Goal: Complete application form: Complete application form

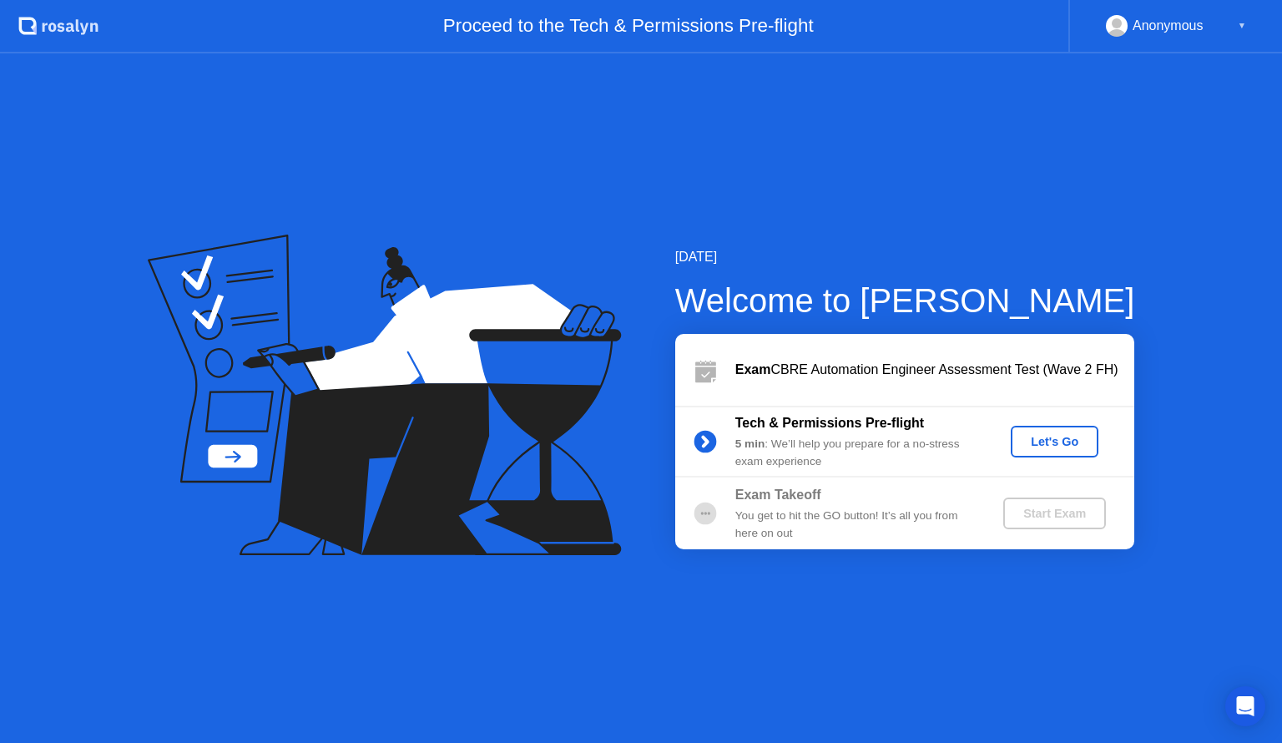
click at [1055, 441] on div "Let's Go" at bounding box center [1054, 441] width 74 height 13
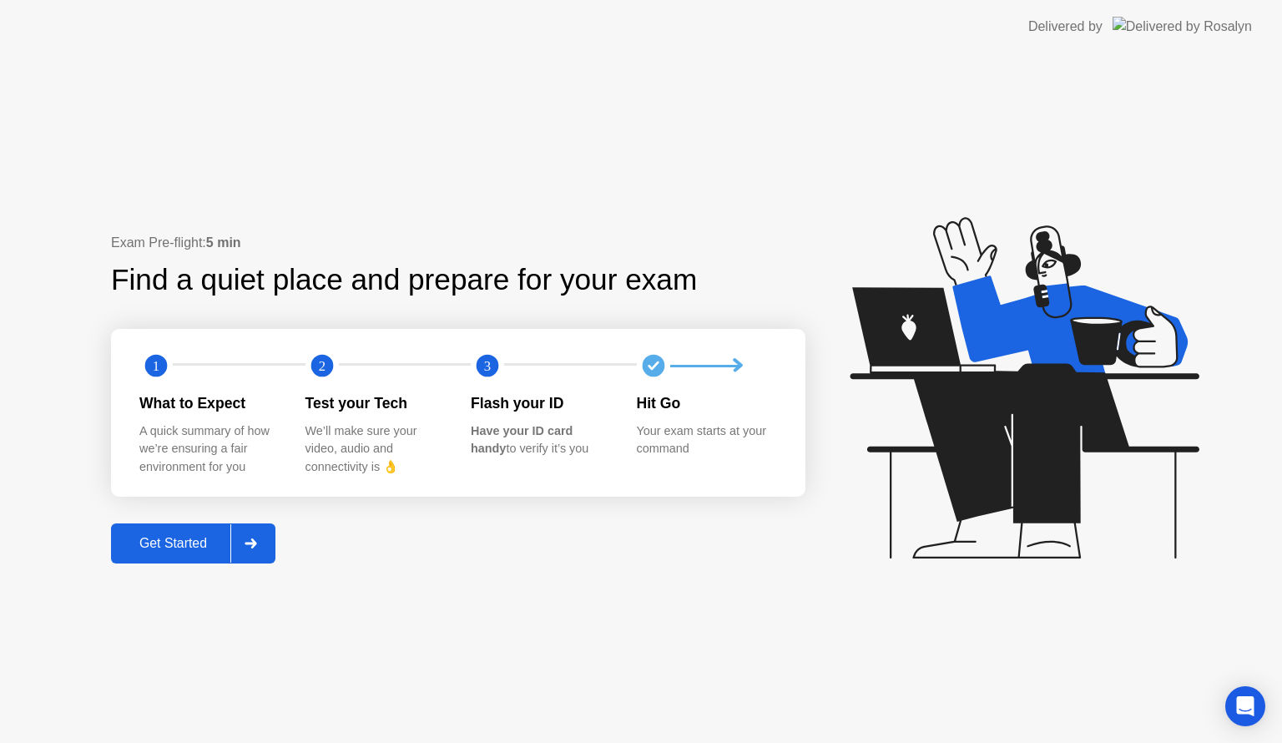
click at [199, 547] on div "Get Started" at bounding box center [173, 543] width 114 height 15
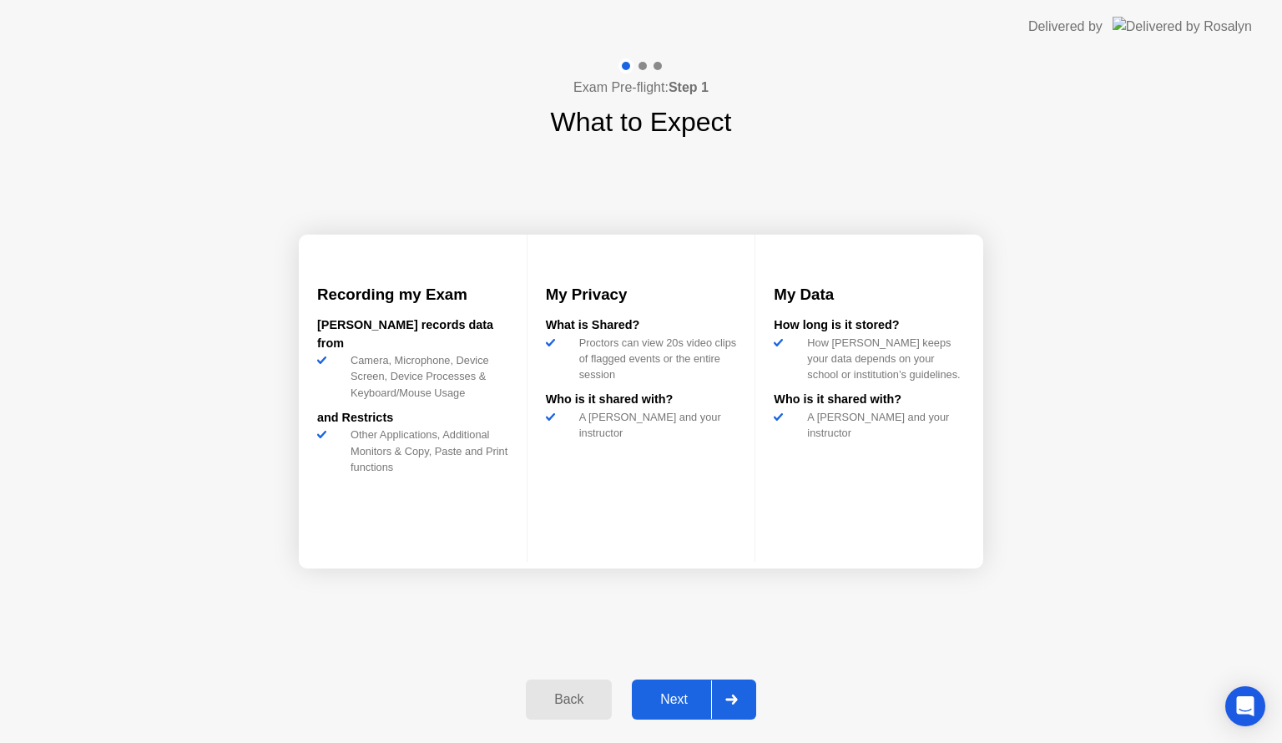
click at [663, 707] on div "Next" at bounding box center [674, 699] width 74 height 15
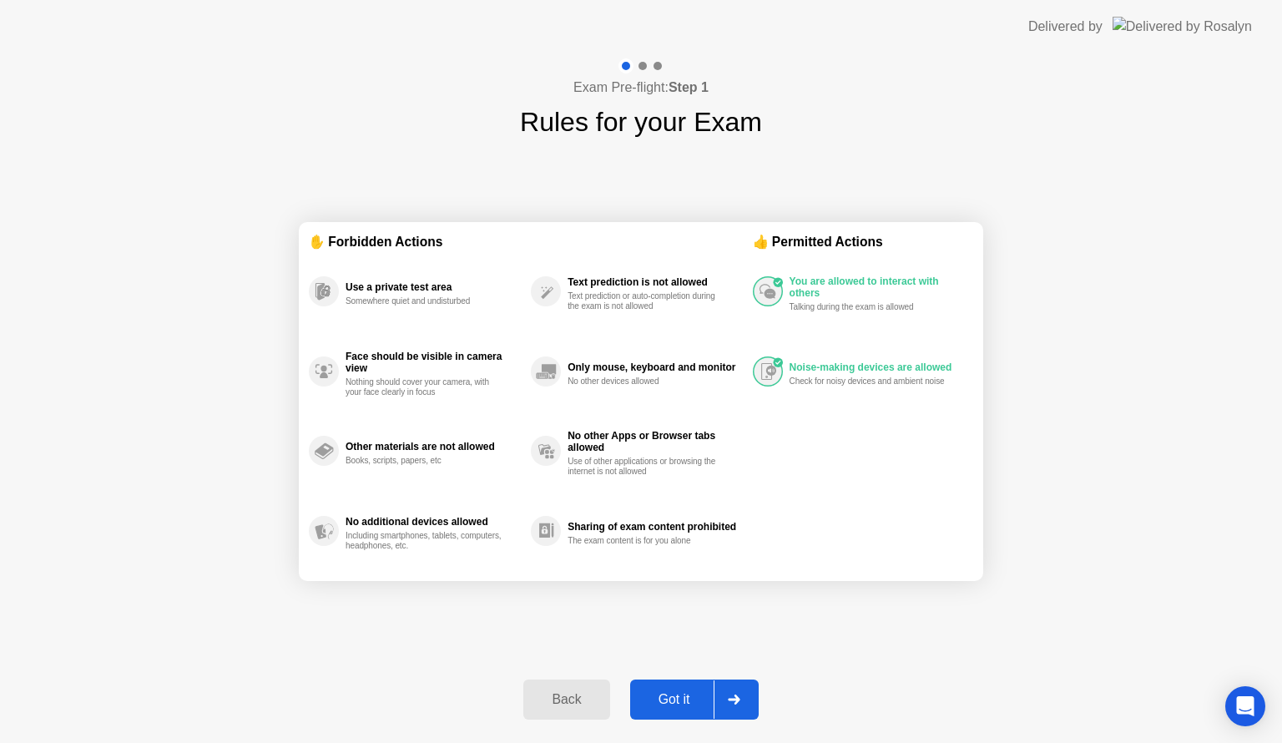
click at [668, 699] on div "Got it" at bounding box center [674, 699] width 78 height 15
select select "**********"
select select "*******"
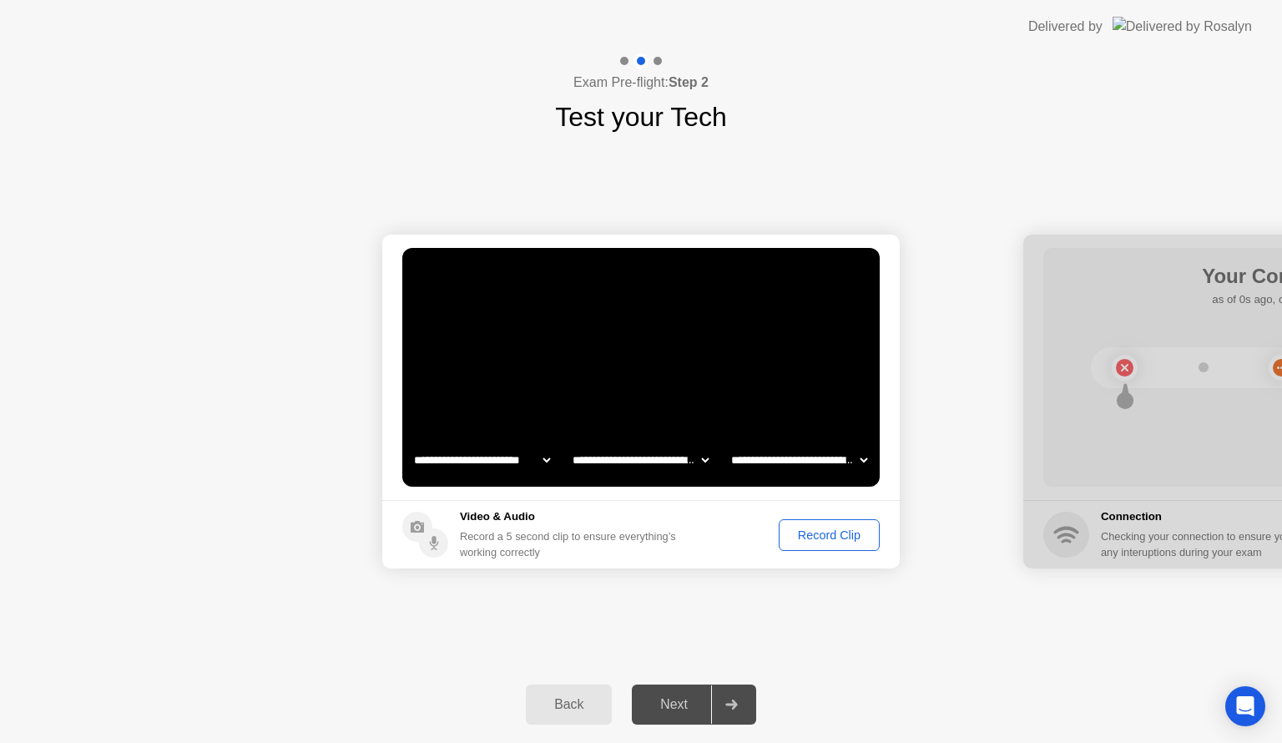
drag, startPoint x: 1173, startPoint y: 264, endPoint x: 1061, endPoint y: 282, distance: 113.3
click at [1071, 283] on div at bounding box center [1281, 402] width 517 height 334
click at [680, 704] on div "Next" at bounding box center [674, 704] width 74 height 15
click at [819, 541] on div "Record Clip" at bounding box center [829, 534] width 89 height 13
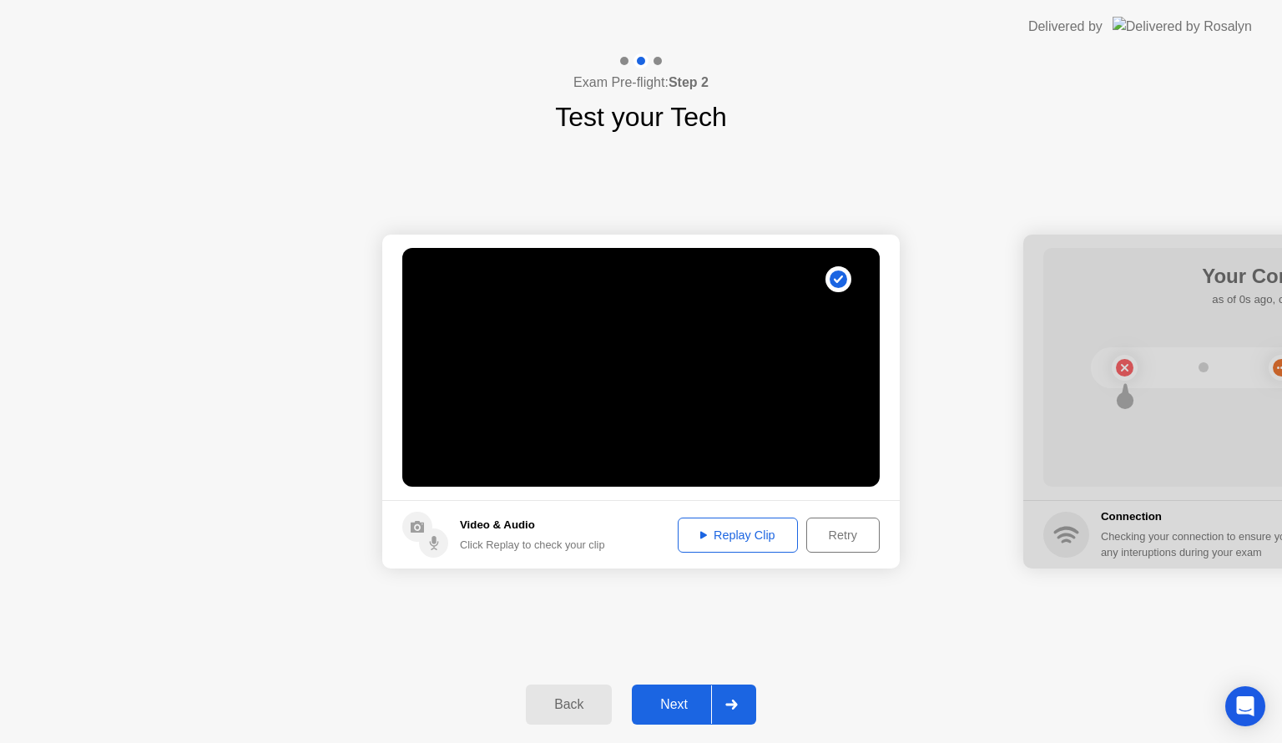
click at [688, 705] on div "Next" at bounding box center [674, 704] width 74 height 15
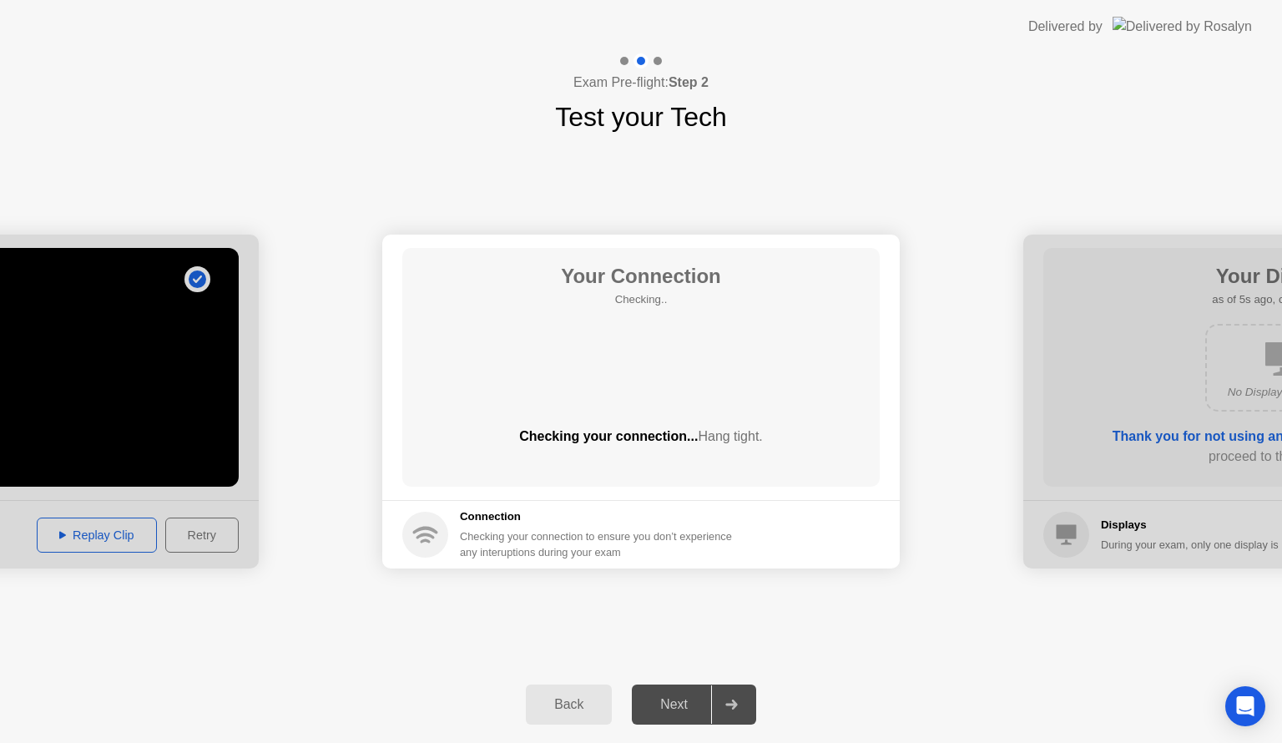
click at [688, 710] on div "Next" at bounding box center [674, 704] width 74 height 15
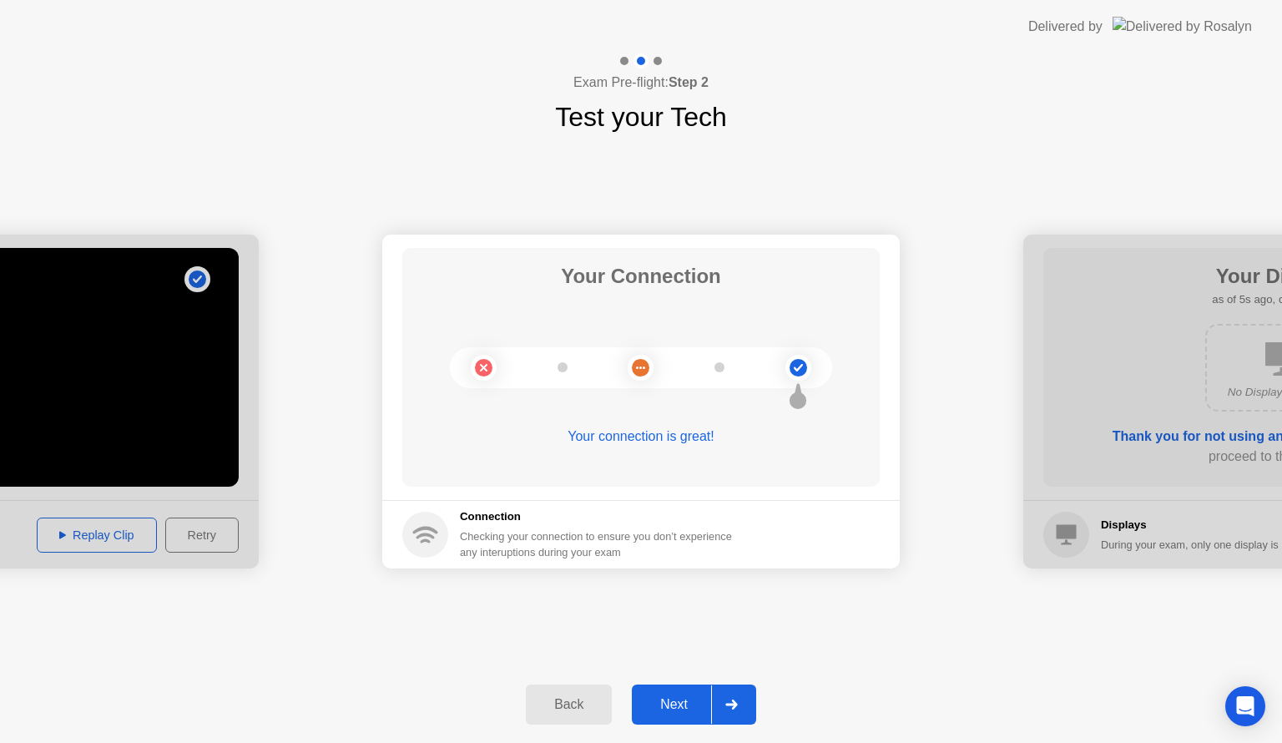
click at [687, 706] on div "Next" at bounding box center [674, 704] width 74 height 15
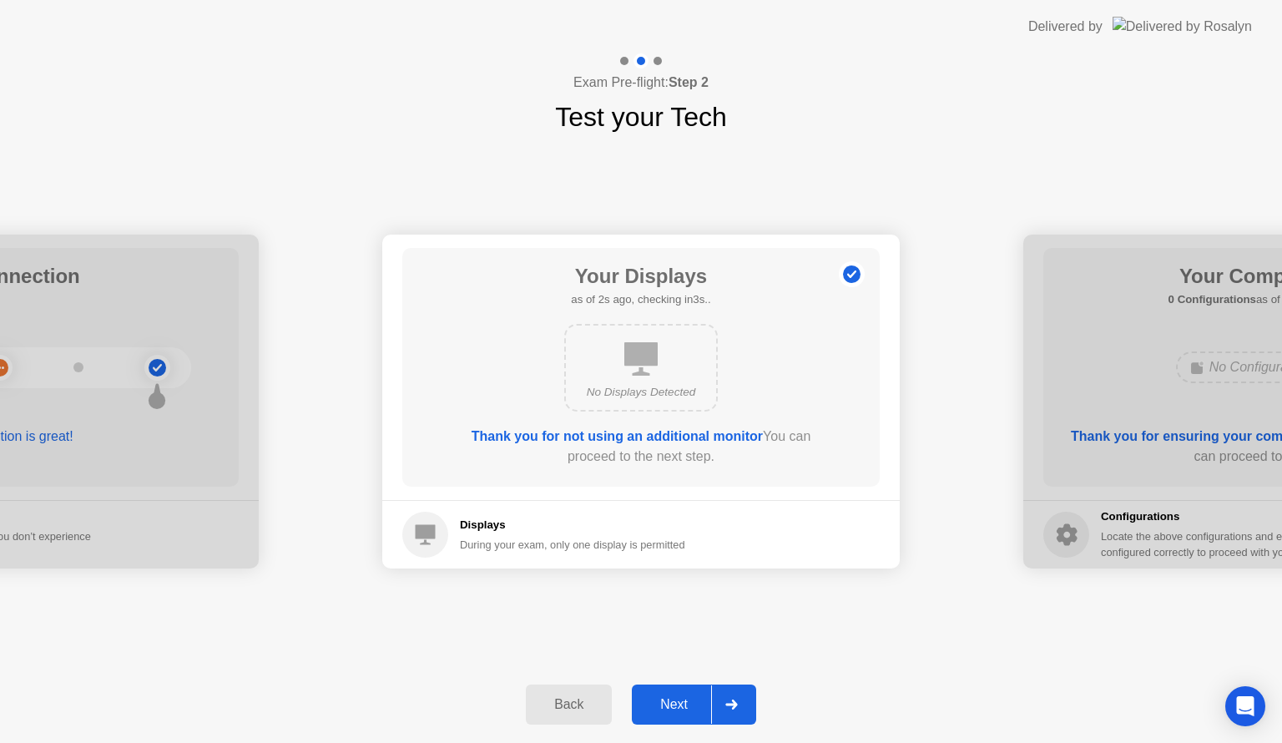
click at [684, 706] on div "Next" at bounding box center [674, 704] width 74 height 15
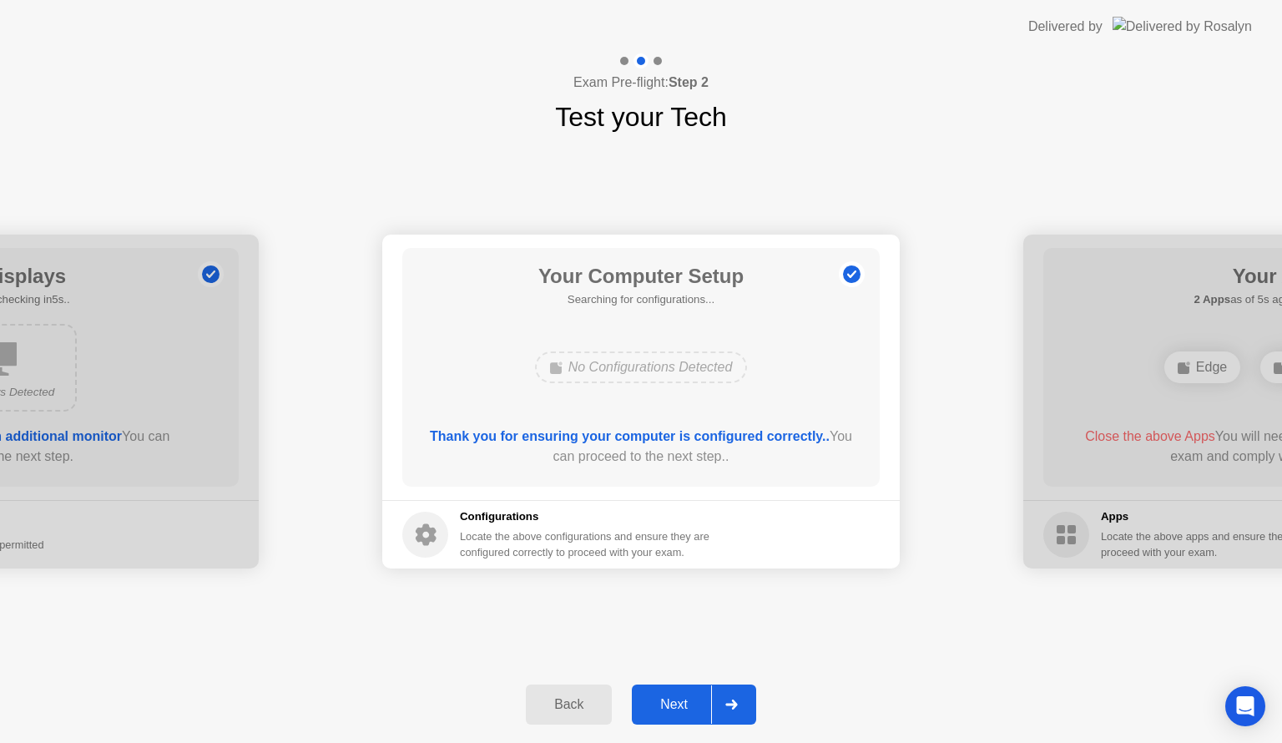
click at [684, 706] on div "Next" at bounding box center [674, 704] width 74 height 15
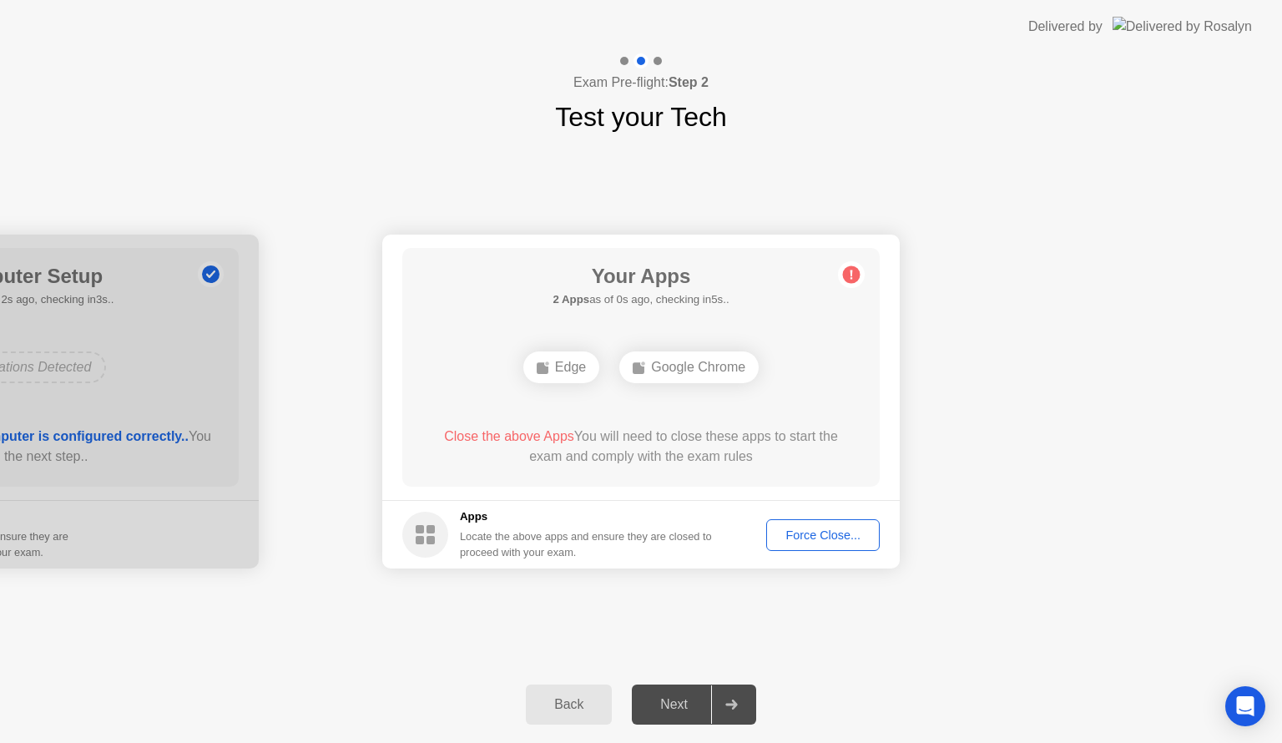
click at [684, 706] on div "Next" at bounding box center [674, 704] width 74 height 15
click at [811, 535] on div "Force Close..." at bounding box center [823, 534] width 102 height 13
click at [828, 536] on div "Force Close..." at bounding box center [823, 534] width 102 height 13
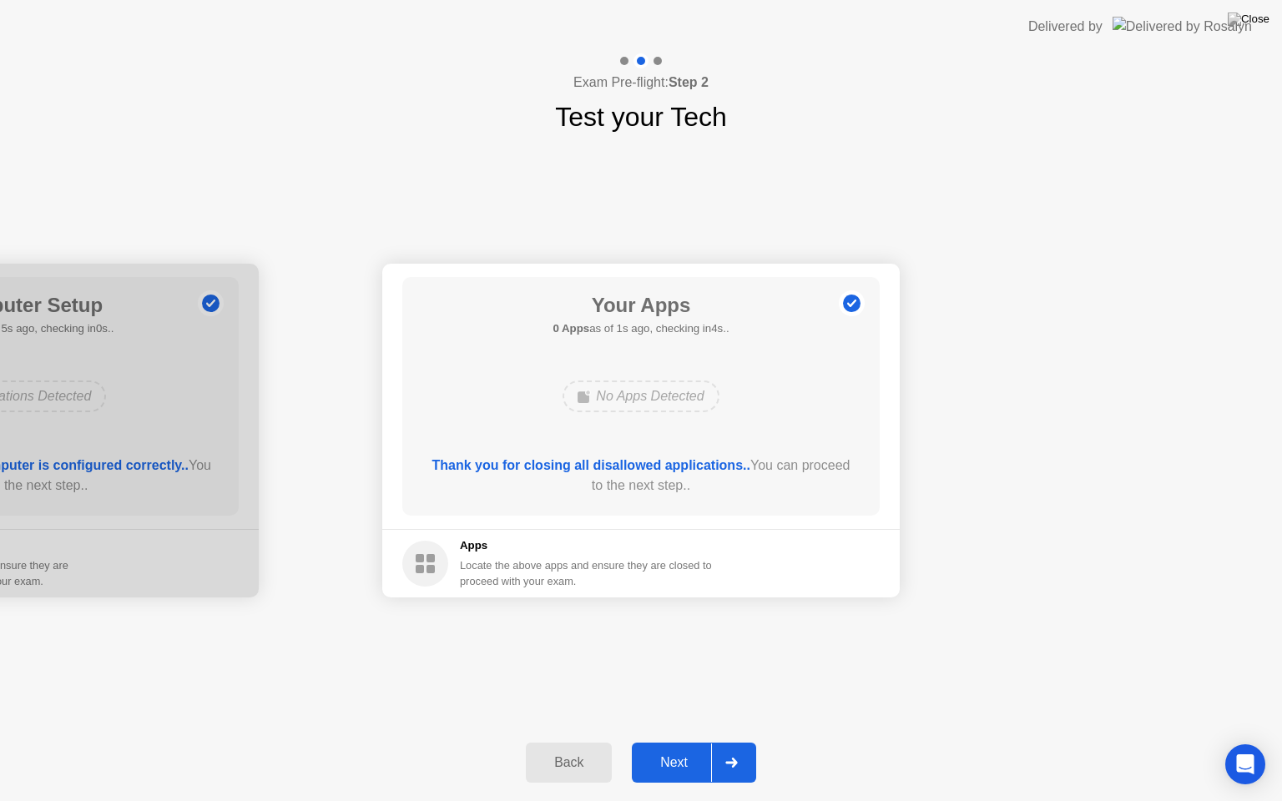
click at [684, 742] on div "Next" at bounding box center [674, 762] width 74 height 15
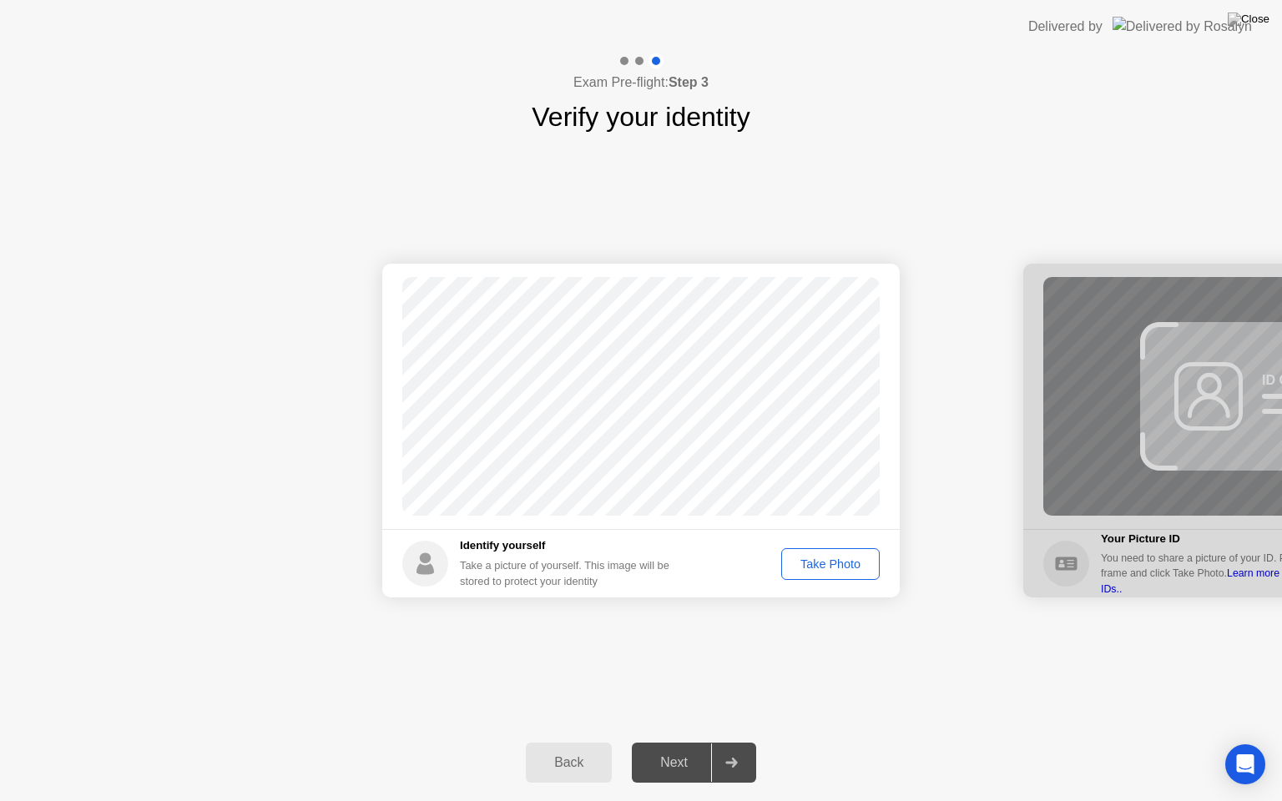
click at [678, 742] on div "Next" at bounding box center [674, 762] width 74 height 15
click at [821, 564] on div "Take Photo" at bounding box center [830, 563] width 87 height 13
click at [679, 742] on button "Next" at bounding box center [694, 763] width 124 height 40
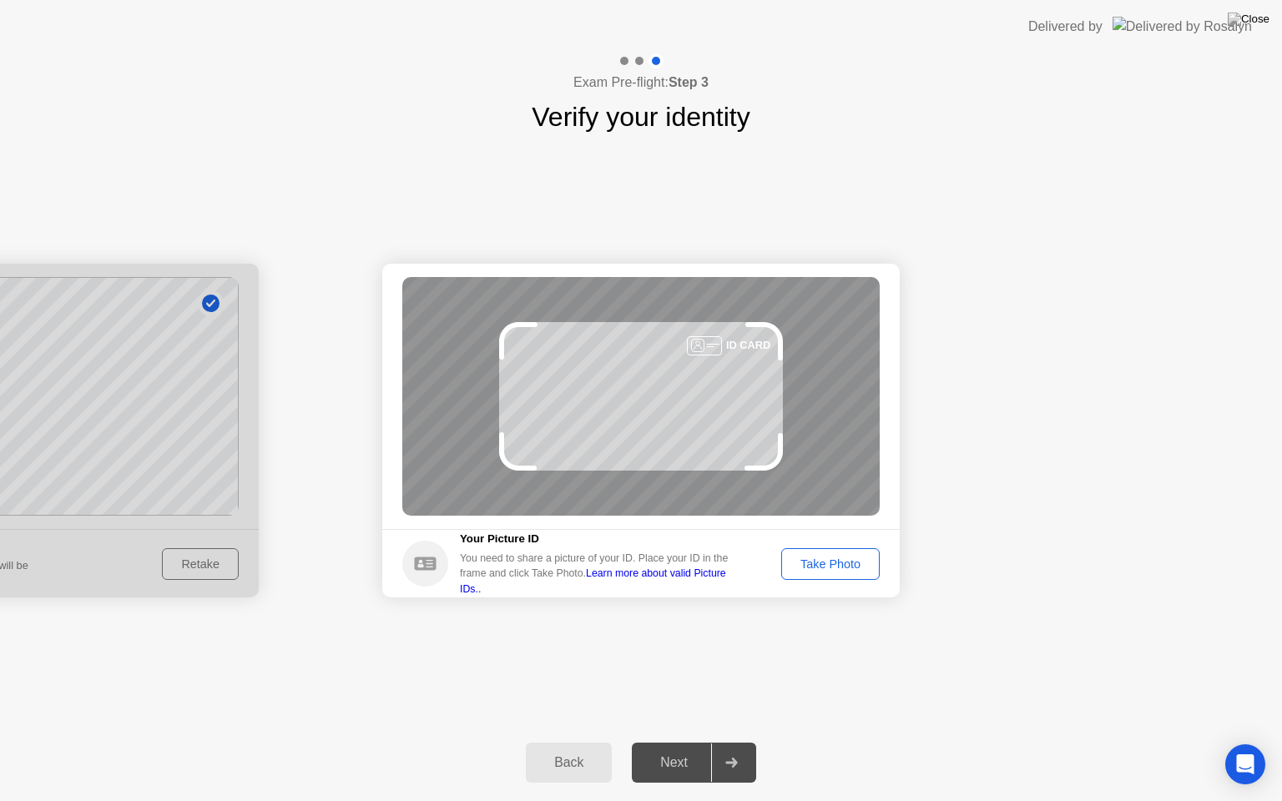
click at [819, 558] on div "Take Photo" at bounding box center [830, 563] width 87 height 13
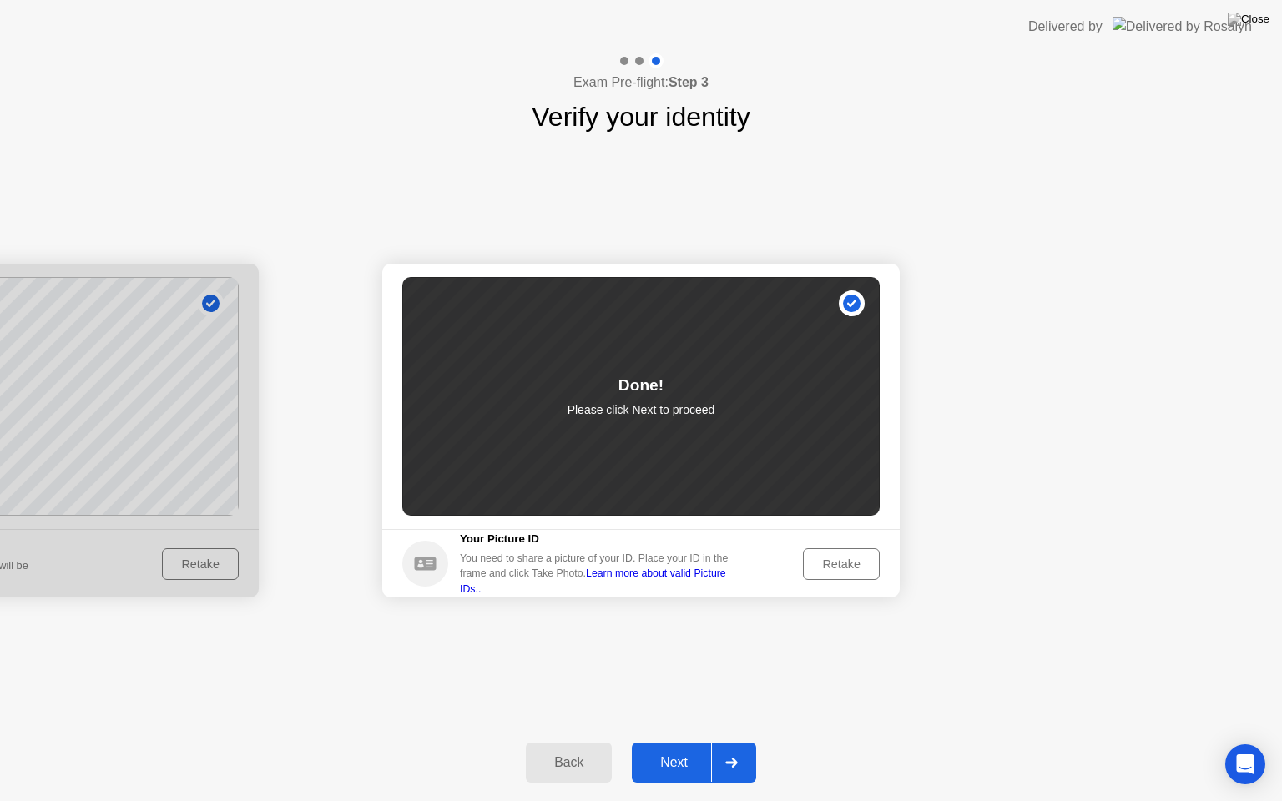
click at [659, 742] on div "Next" at bounding box center [674, 762] width 74 height 15
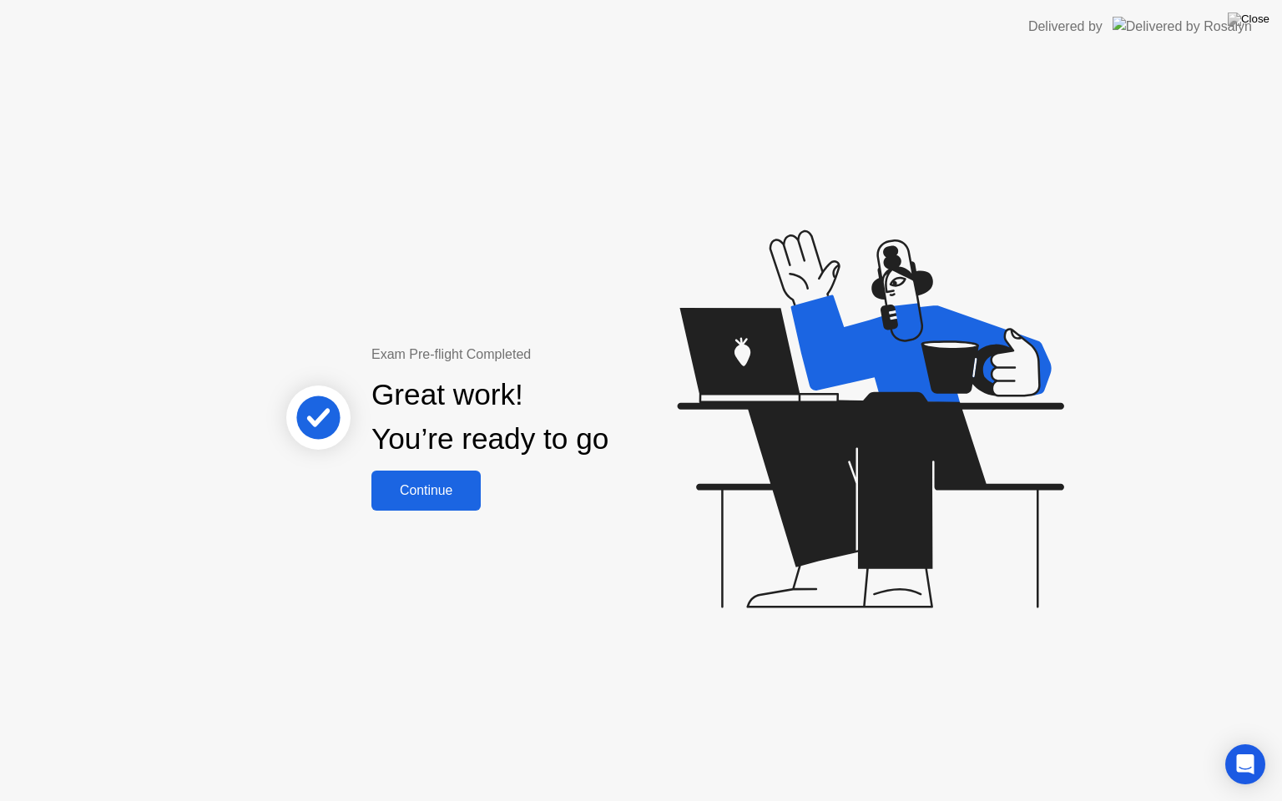
click at [436, 491] on div "Continue" at bounding box center [425, 490] width 99 height 15
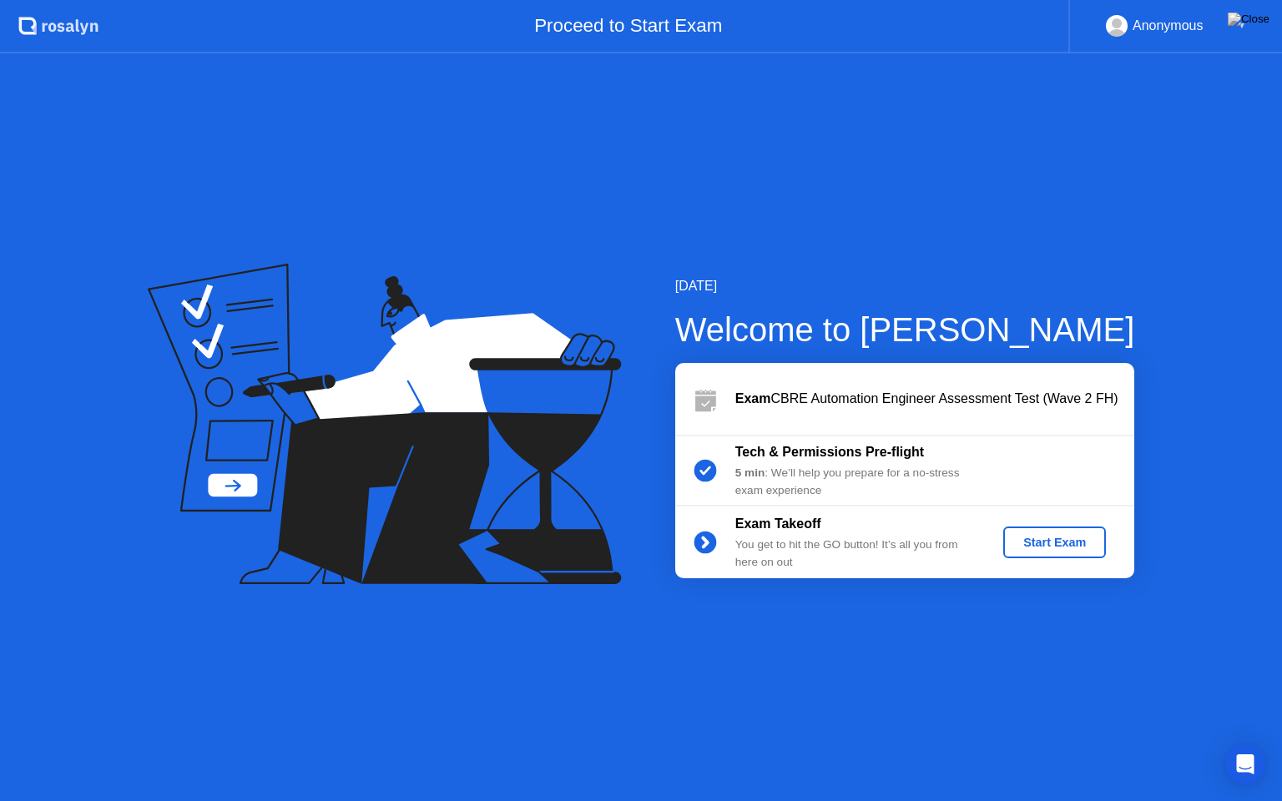
click at [1065, 547] on div "Start Exam" at bounding box center [1054, 542] width 89 height 13
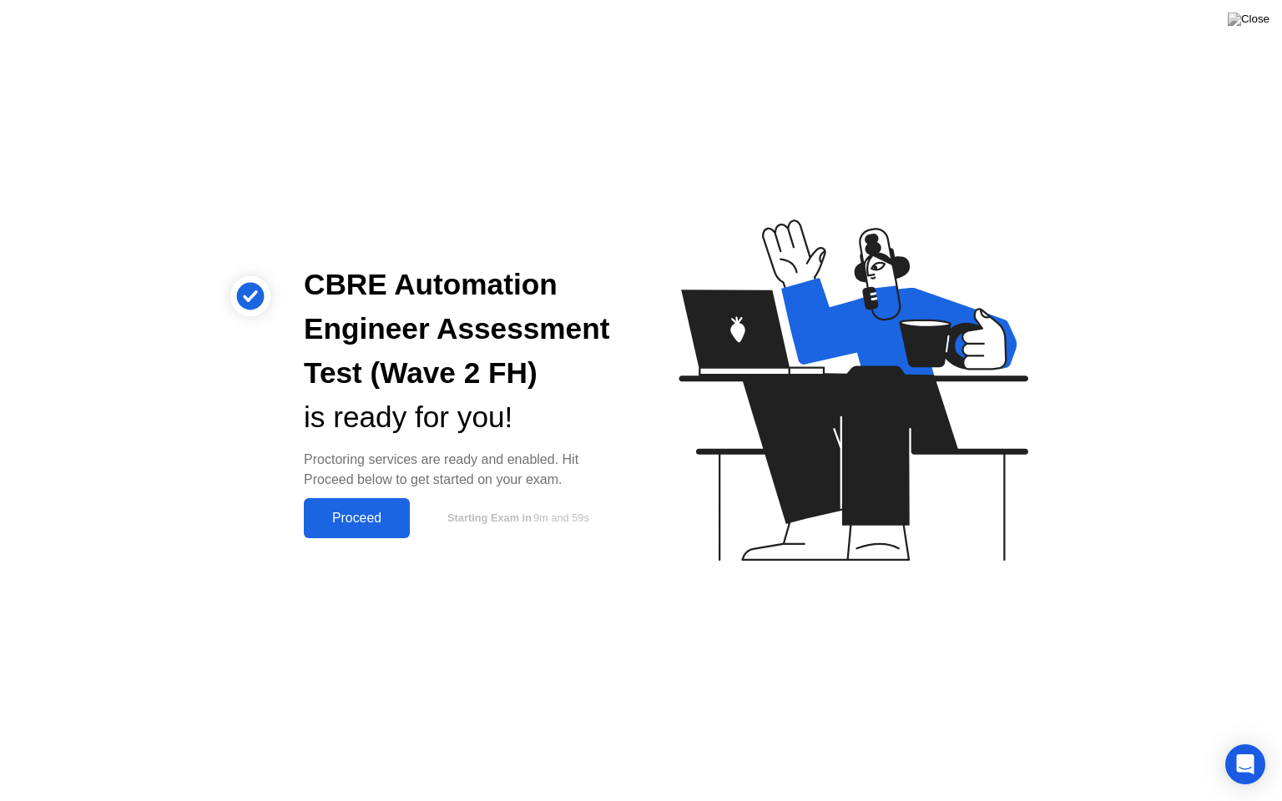
click at [379, 517] on div "Proceed" at bounding box center [357, 518] width 96 height 15
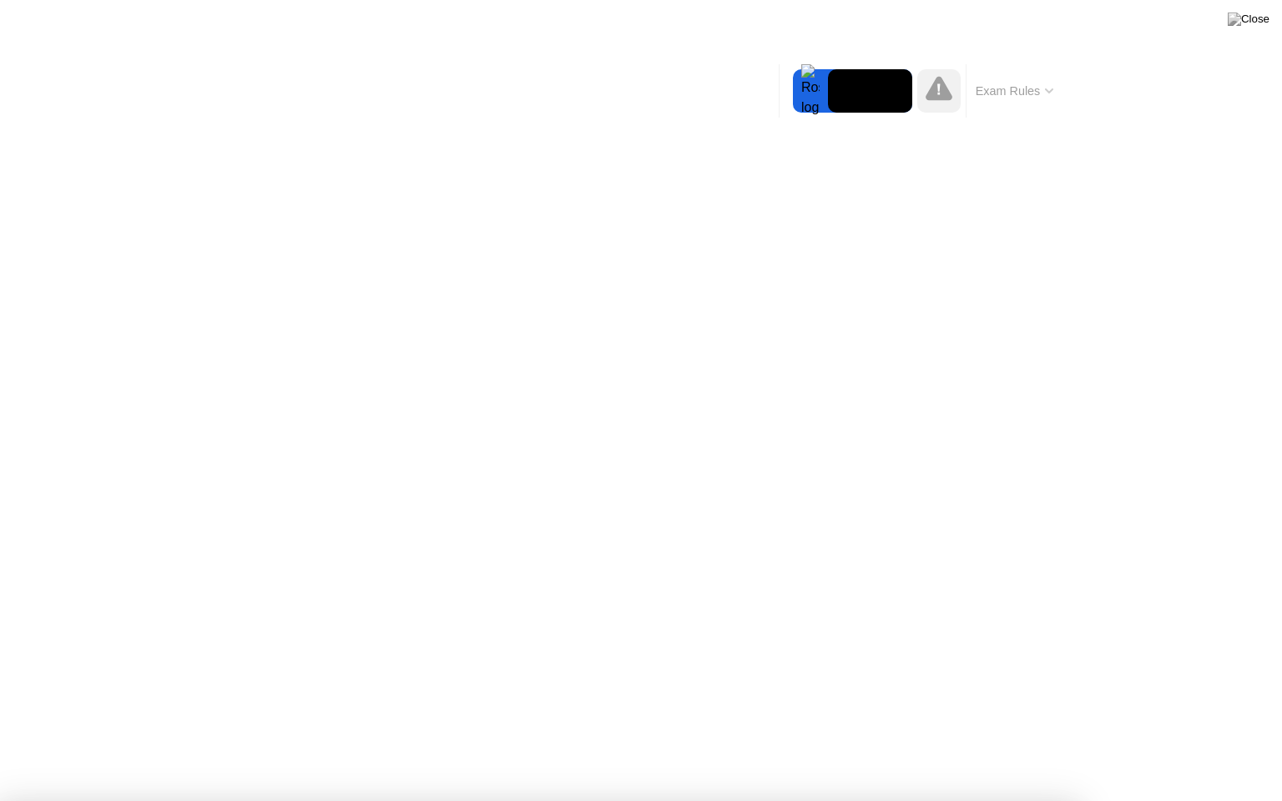
click at [255, 742] on div at bounding box center [641, 801] width 1282 height 0
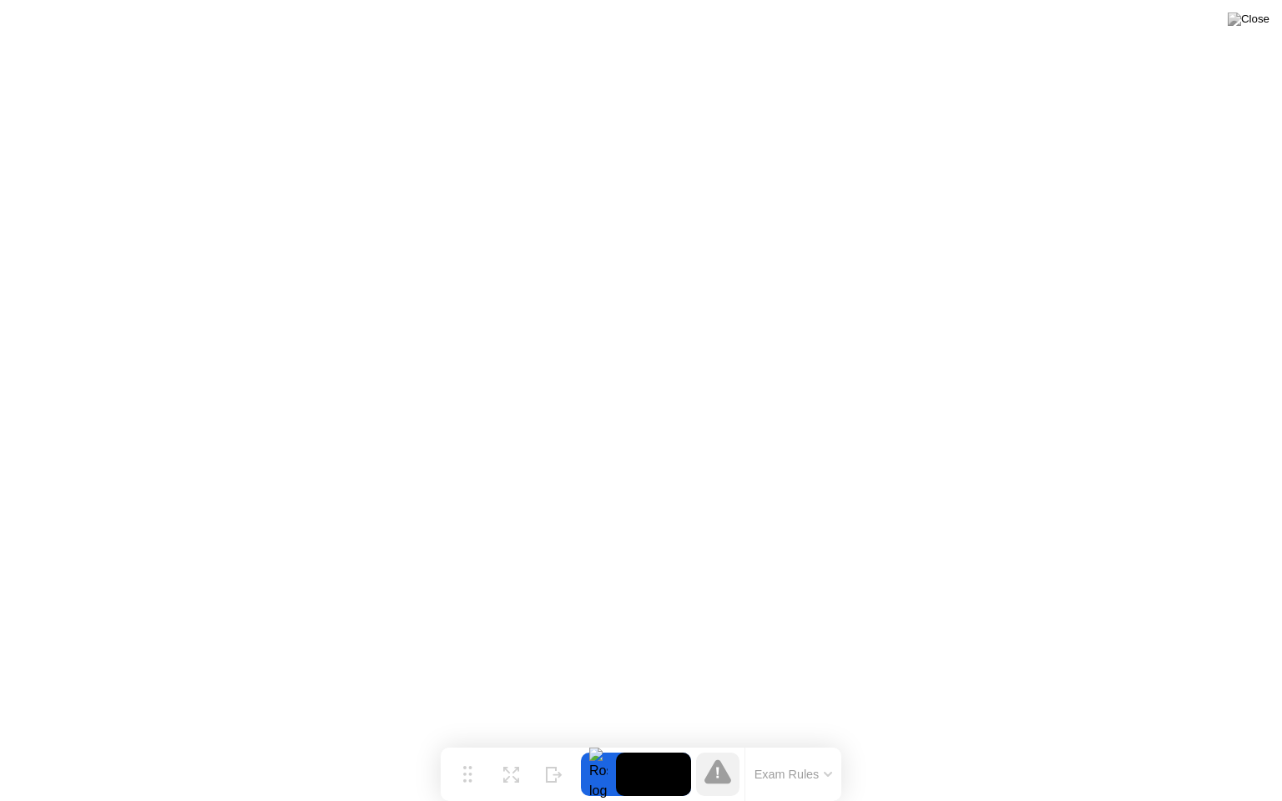
click at [754, 742] on button "Exam Rules" at bounding box center [793, 774] width 88 height 15
